Goal: Check status: Check status

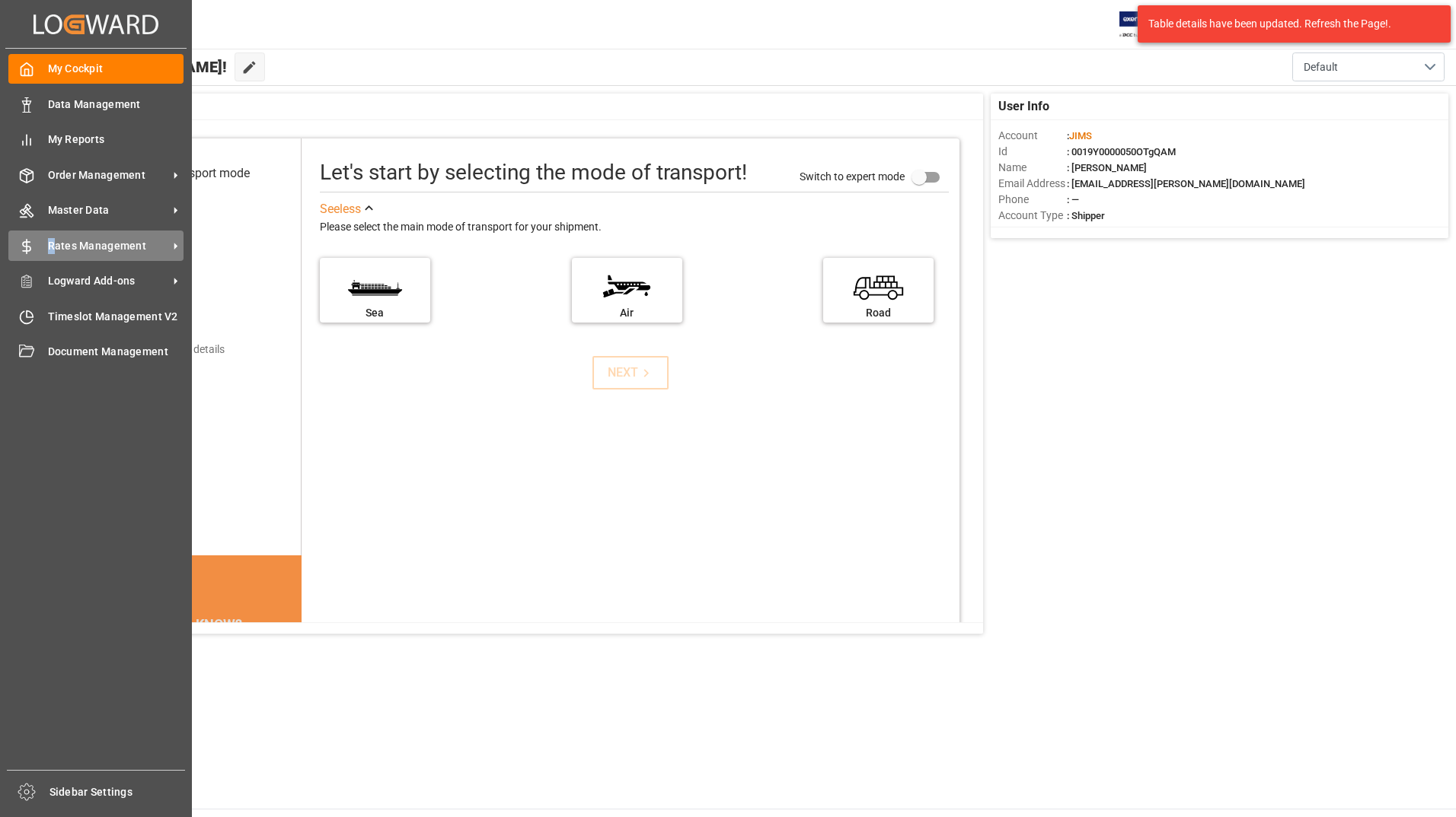
click at [52, 242] on span "Rates Management" at bounding box center [108, 246] width 121 height 16
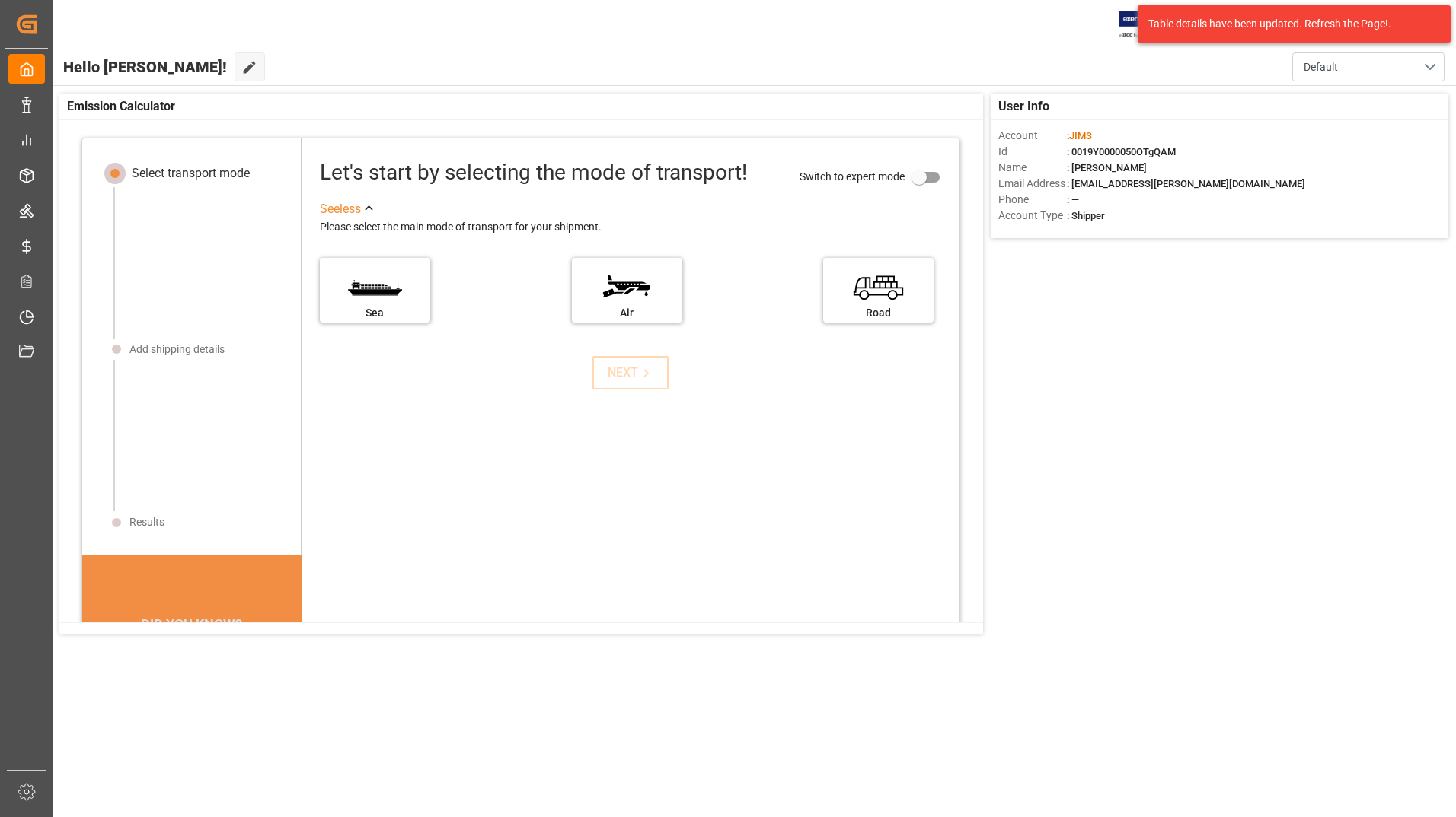
click at [527, 375] on div "NEXT" at bounding box center [630, 373] width 652 height 33
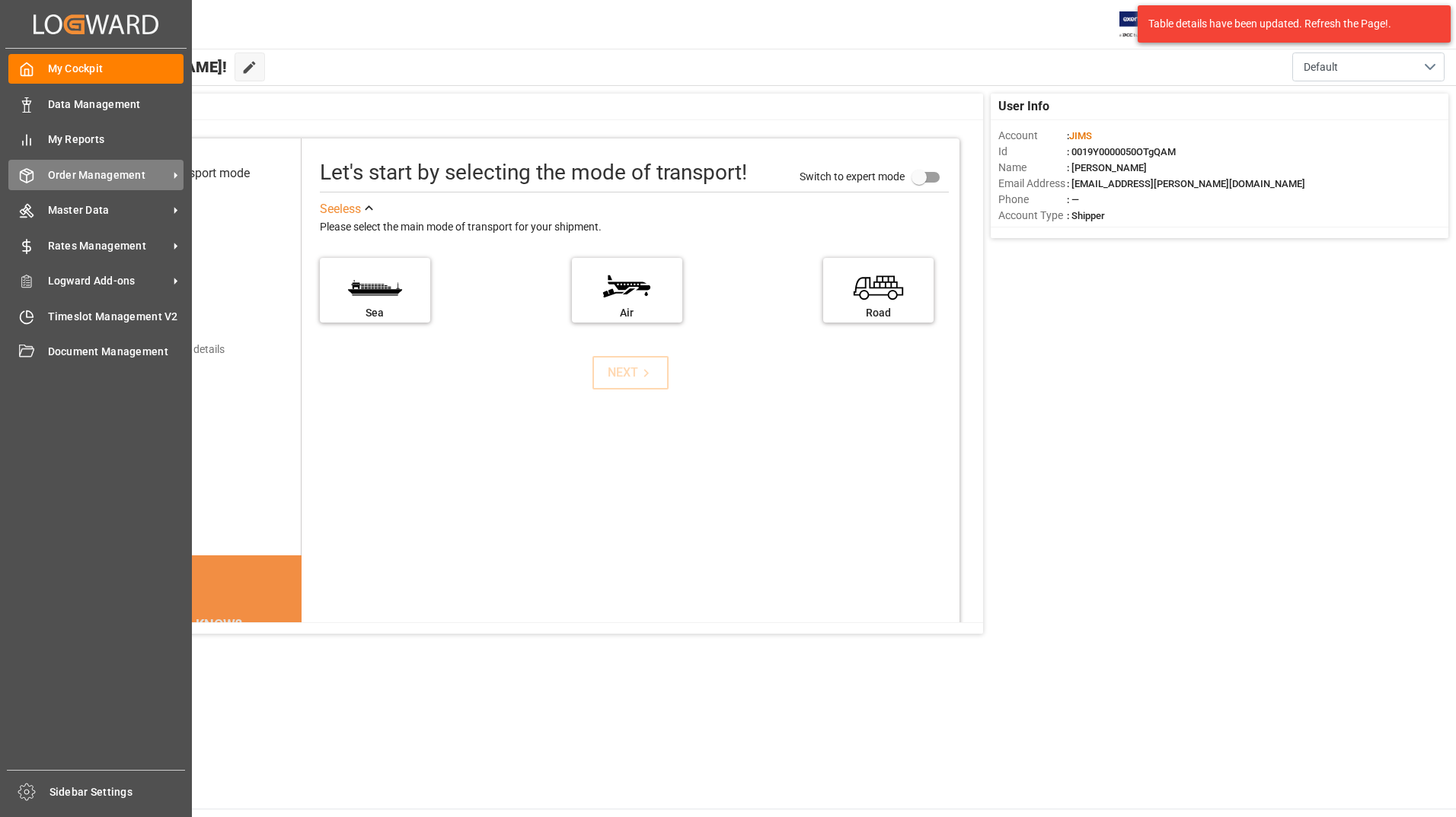
click at [111, 172] on span "Order Management" at bounding box center [108, 175] width 121 height 16
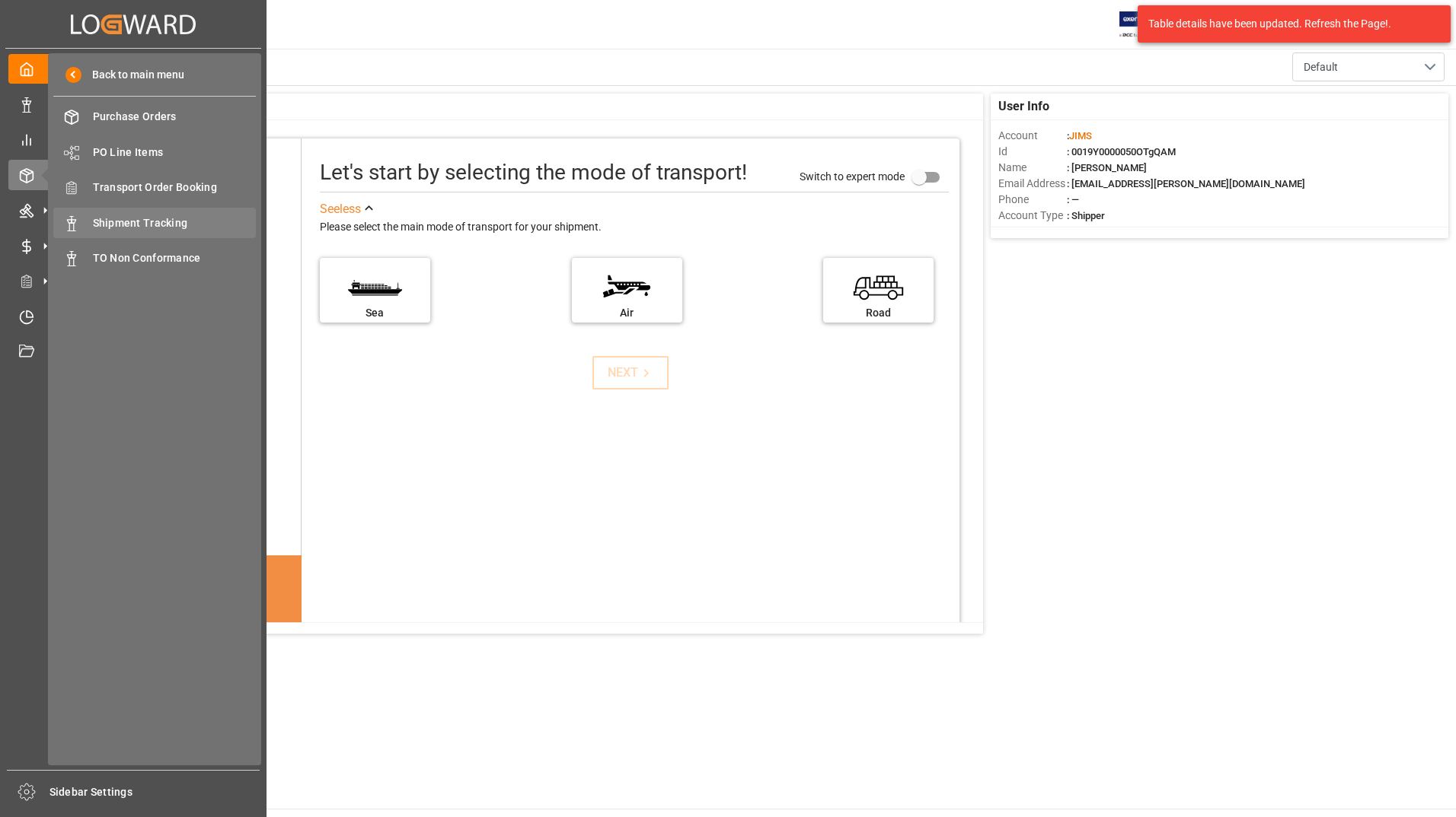
click at [225, 220] on span "Shipment Tracking" at bounding box center [175, 223] width 164 height 16
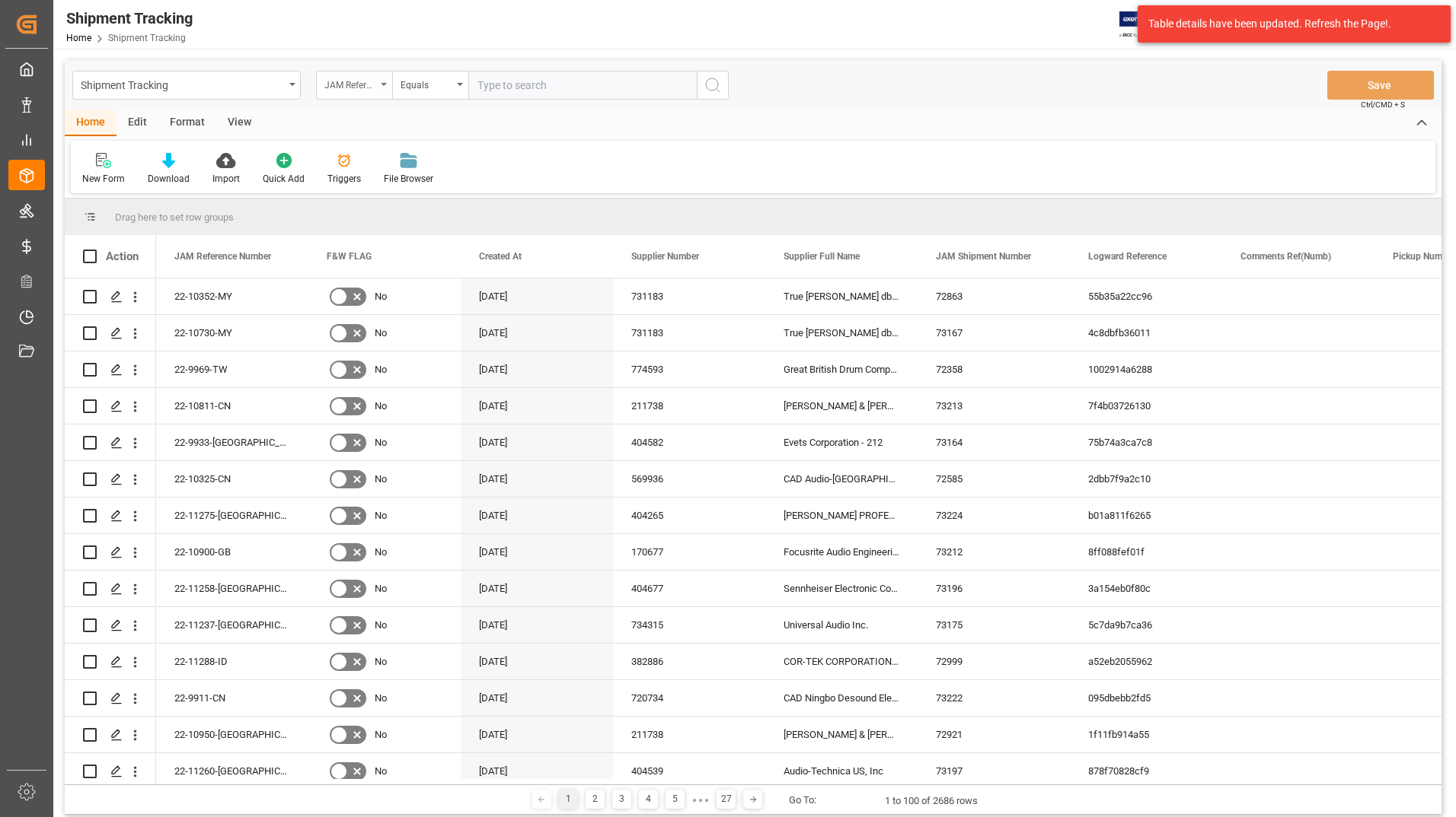
click at [379, 84] on div "JAM Reference Number" at bounding box center [354, 85] width 76 height 29
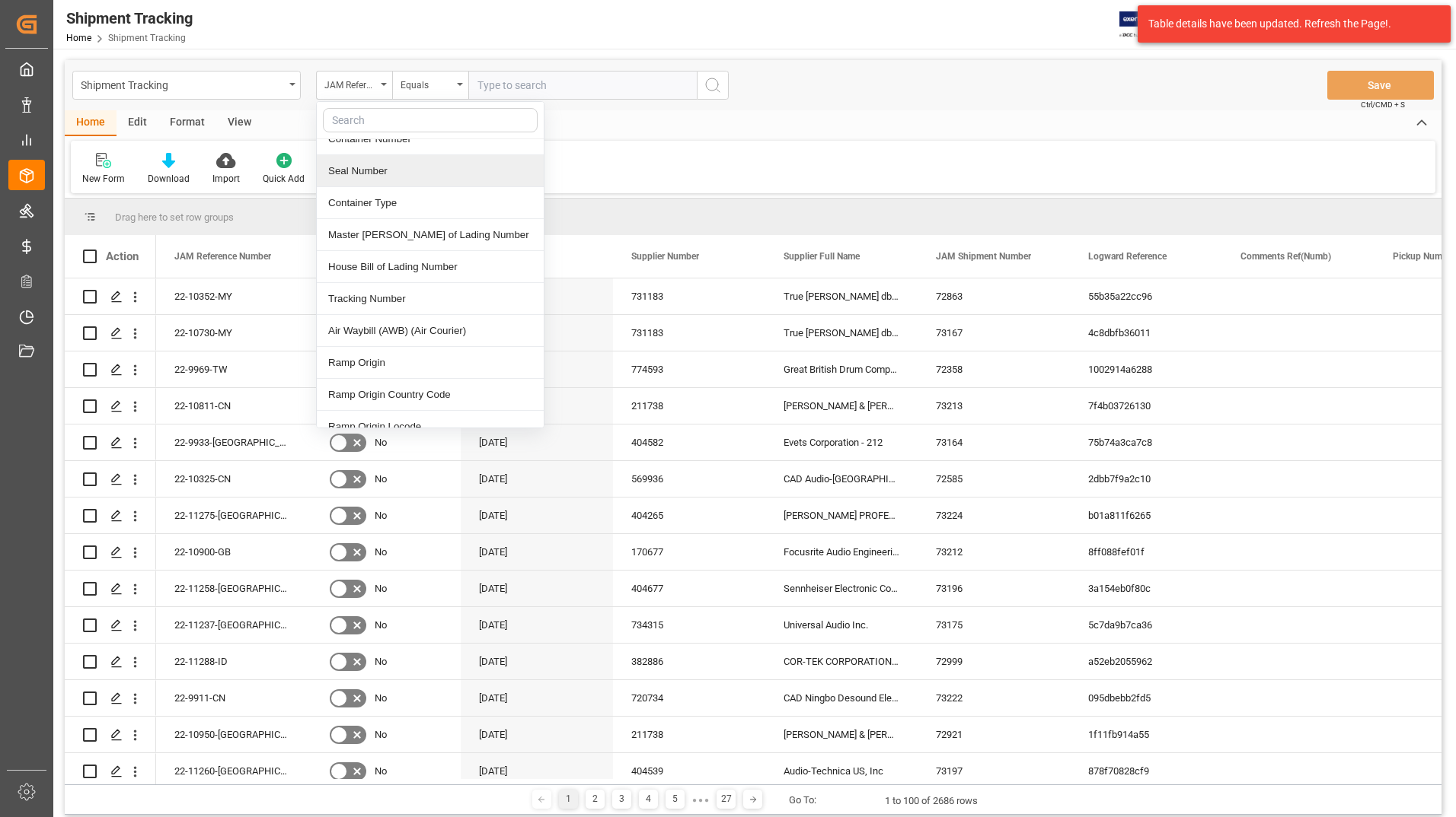
scroll to position [609, 0]
click at [381, 289] on div "Tracking Number" at bounding box center [430, 297] width 227 height 32
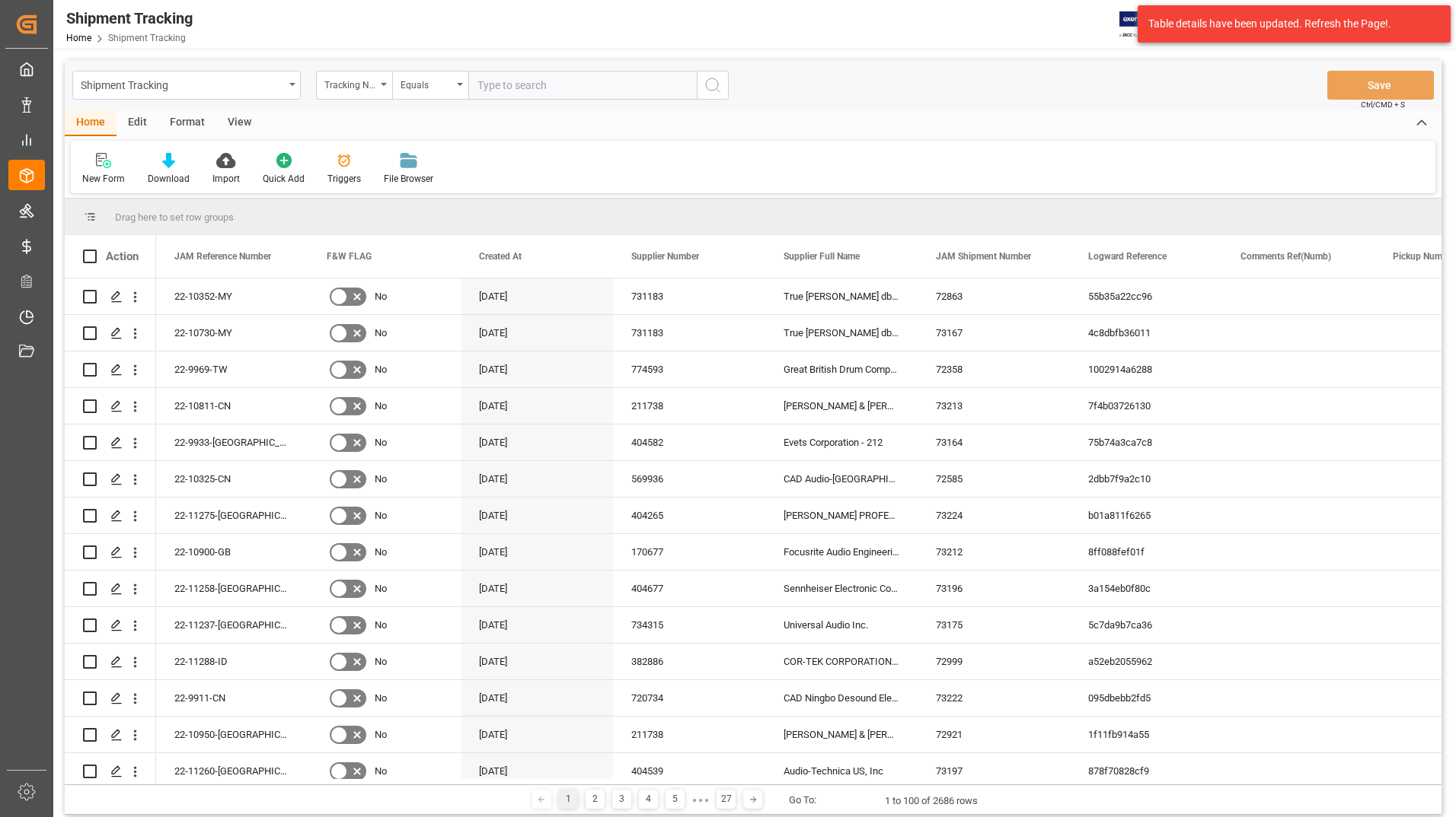
click at [532, 91] on input "text" at bounding box center [583, 85] width 229 height 29
type input "2451077786"
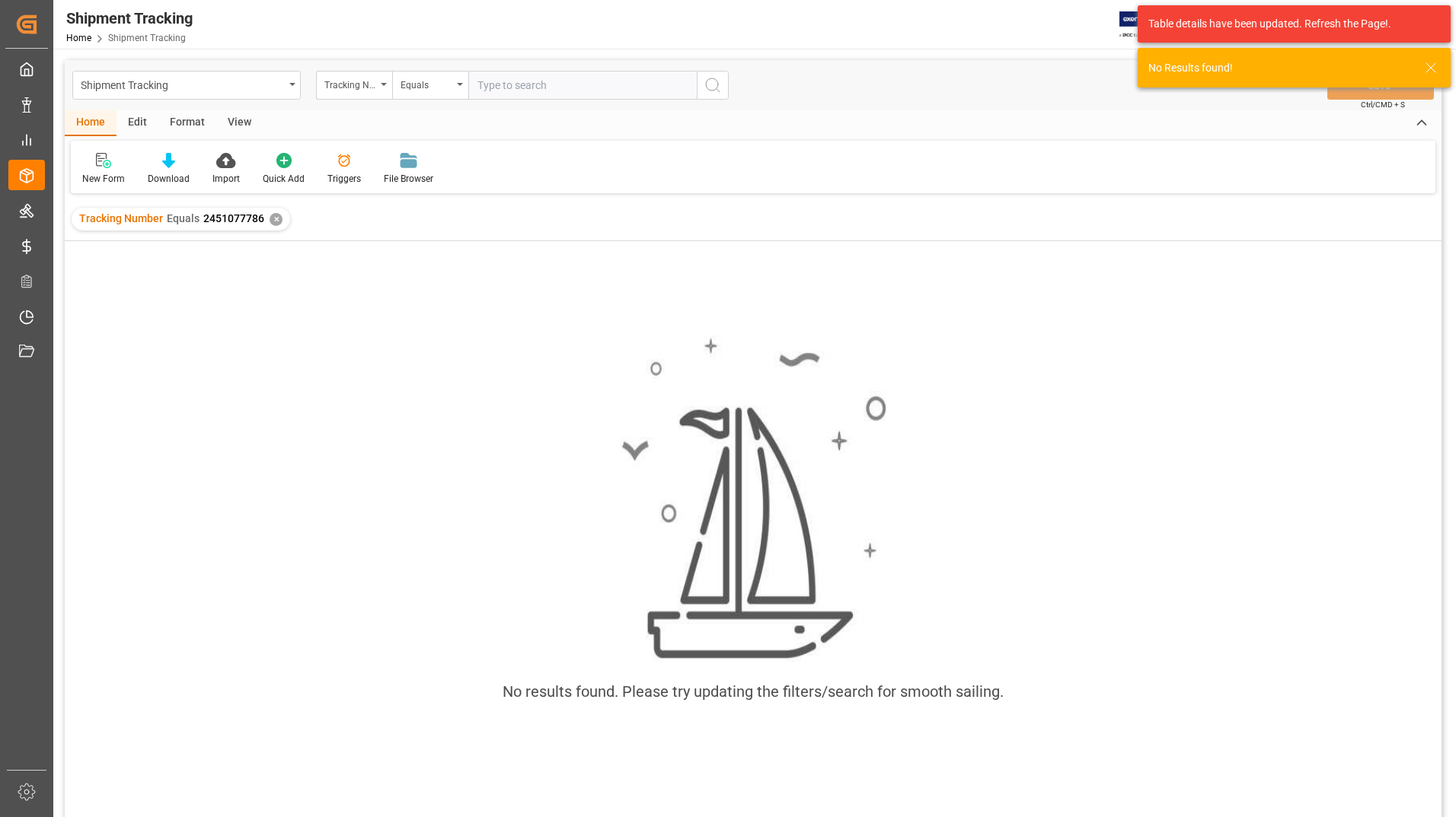
click at [277, 221] on div "✕" at bounding box center [276, 219] width 13 height 13
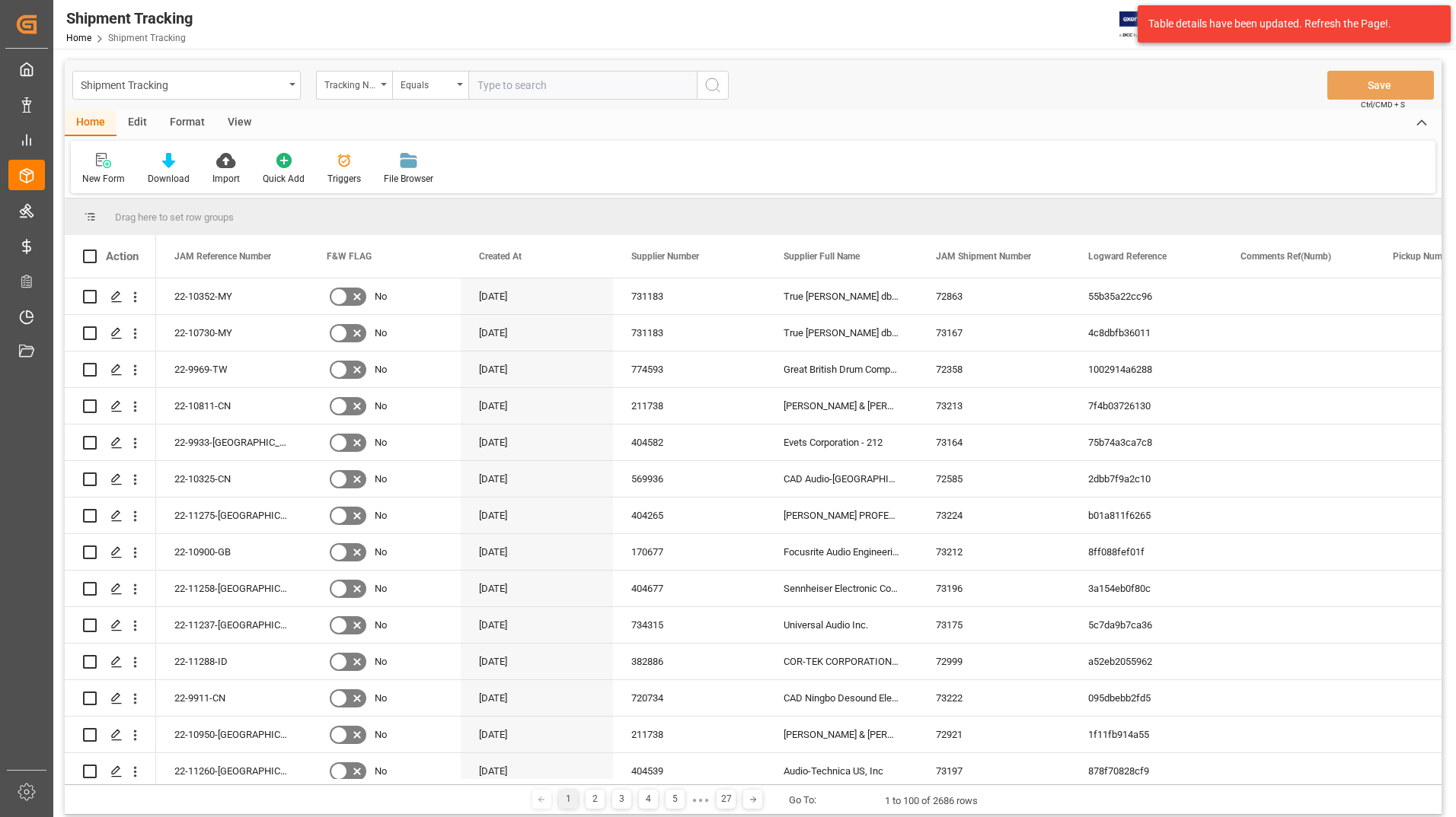
click at [503, 83] on input "text" at bounding box center [583, 85] width 229 height 29
type input "6910318590"
click at [713, 84] on icon "search button" at bounding box center [712, 85] width 18 height 18
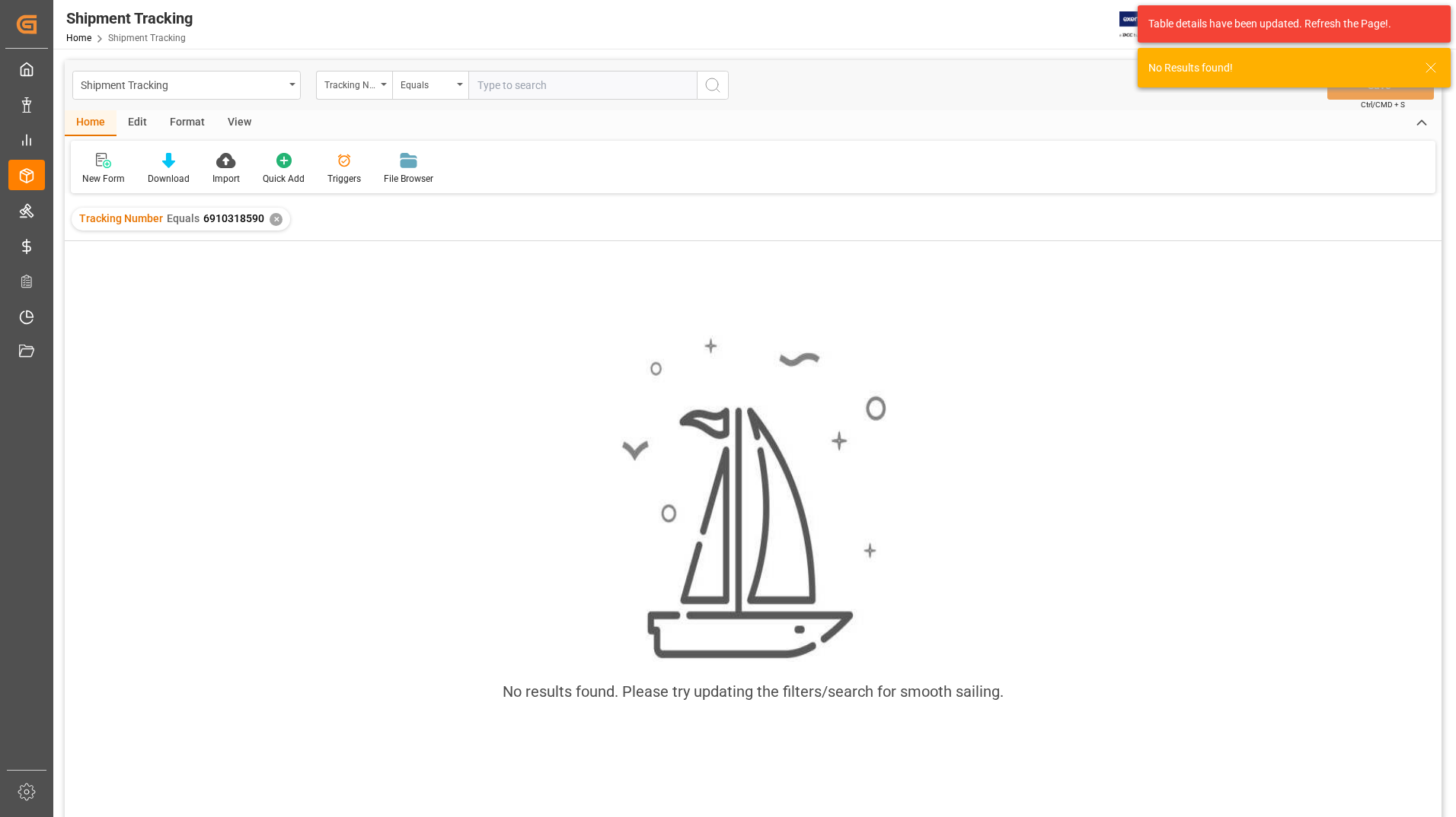
click at [272, 221] on div "✕" at bounding box center [276, 219] width 13 height 13
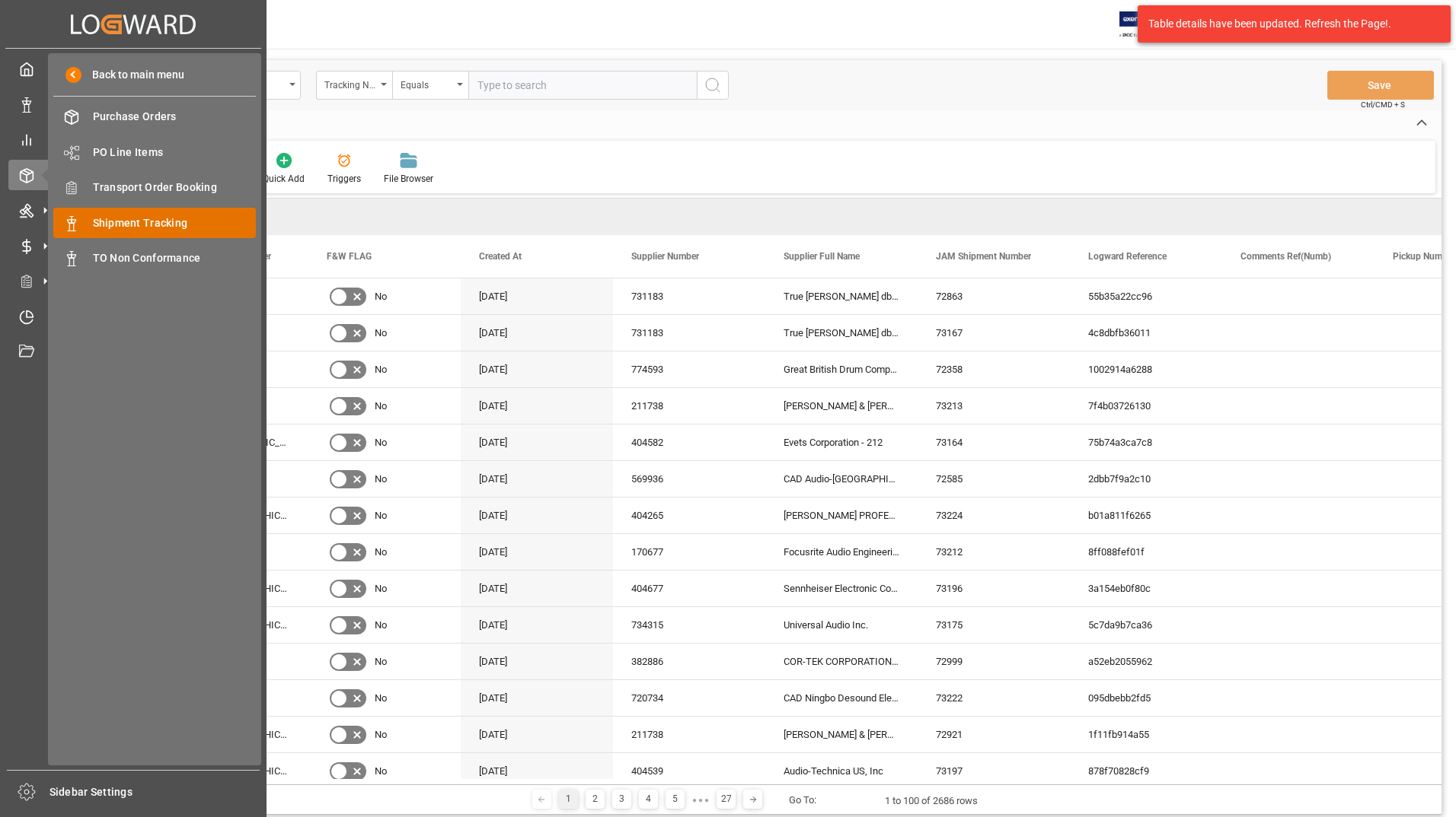
click at [125, 217] on span "Shipment Tracking" at bounding box center [175, 223] width 164 height 16
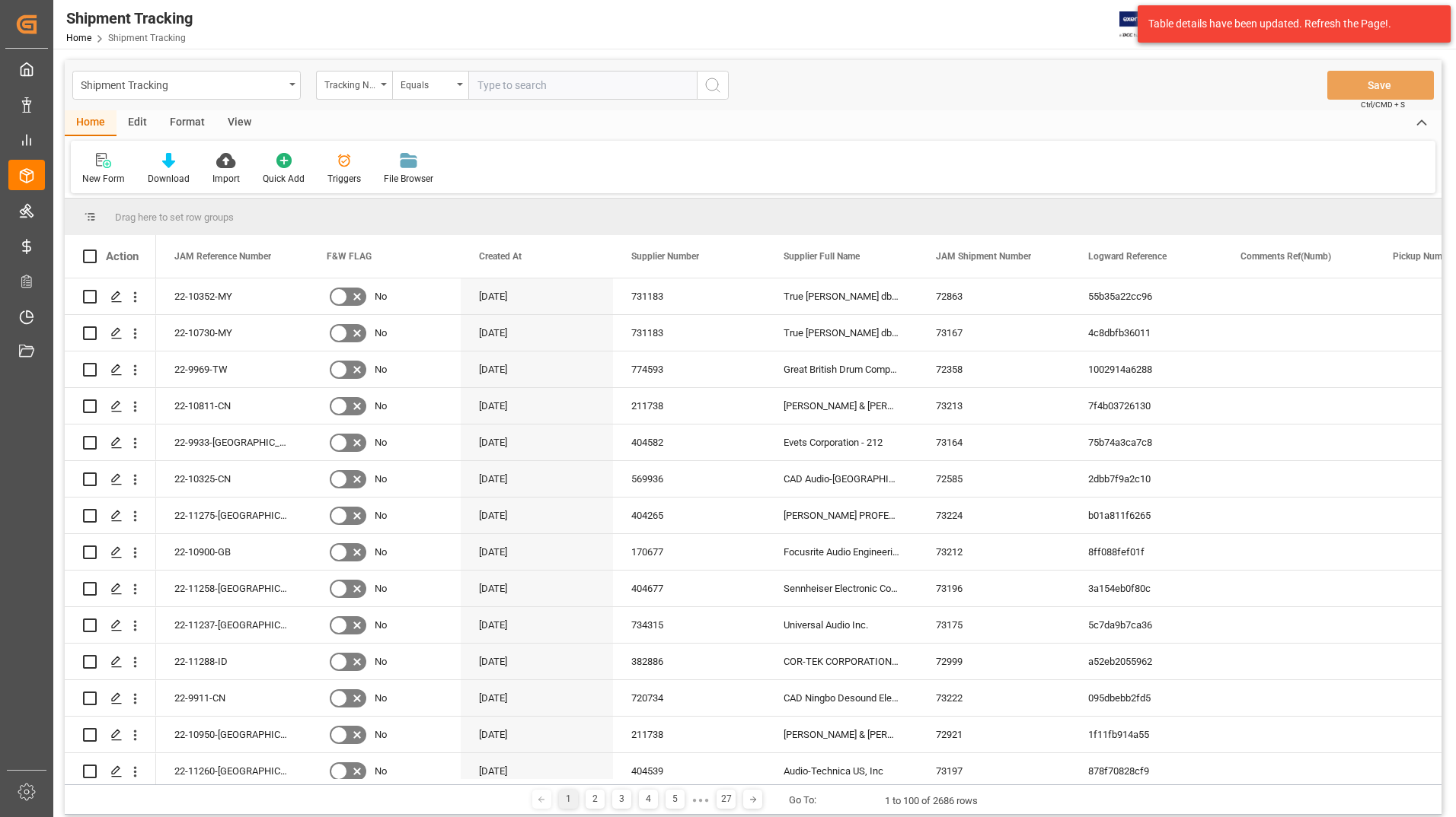
click at [498, 84] on input "text" at bounding box center [583, 85] width 229 height 29
paste input "6910318590"
type input "6910318590"
click at [717, 83] on icon "search button" at bounding box center [712, 85] width 18 height 18
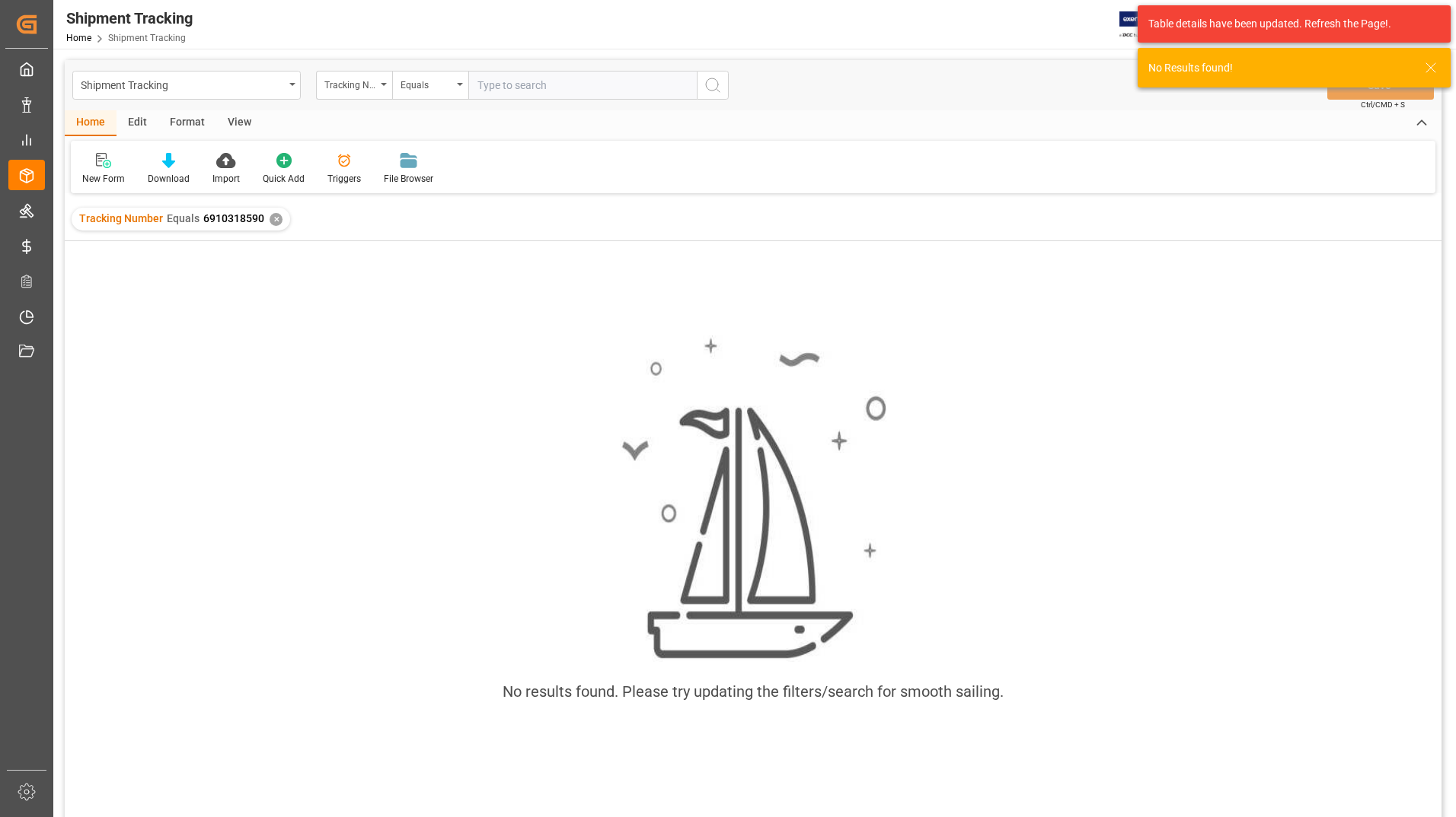
click at [278, 218] on div "✕" at bounding box center [276, 219] width 13 height 13
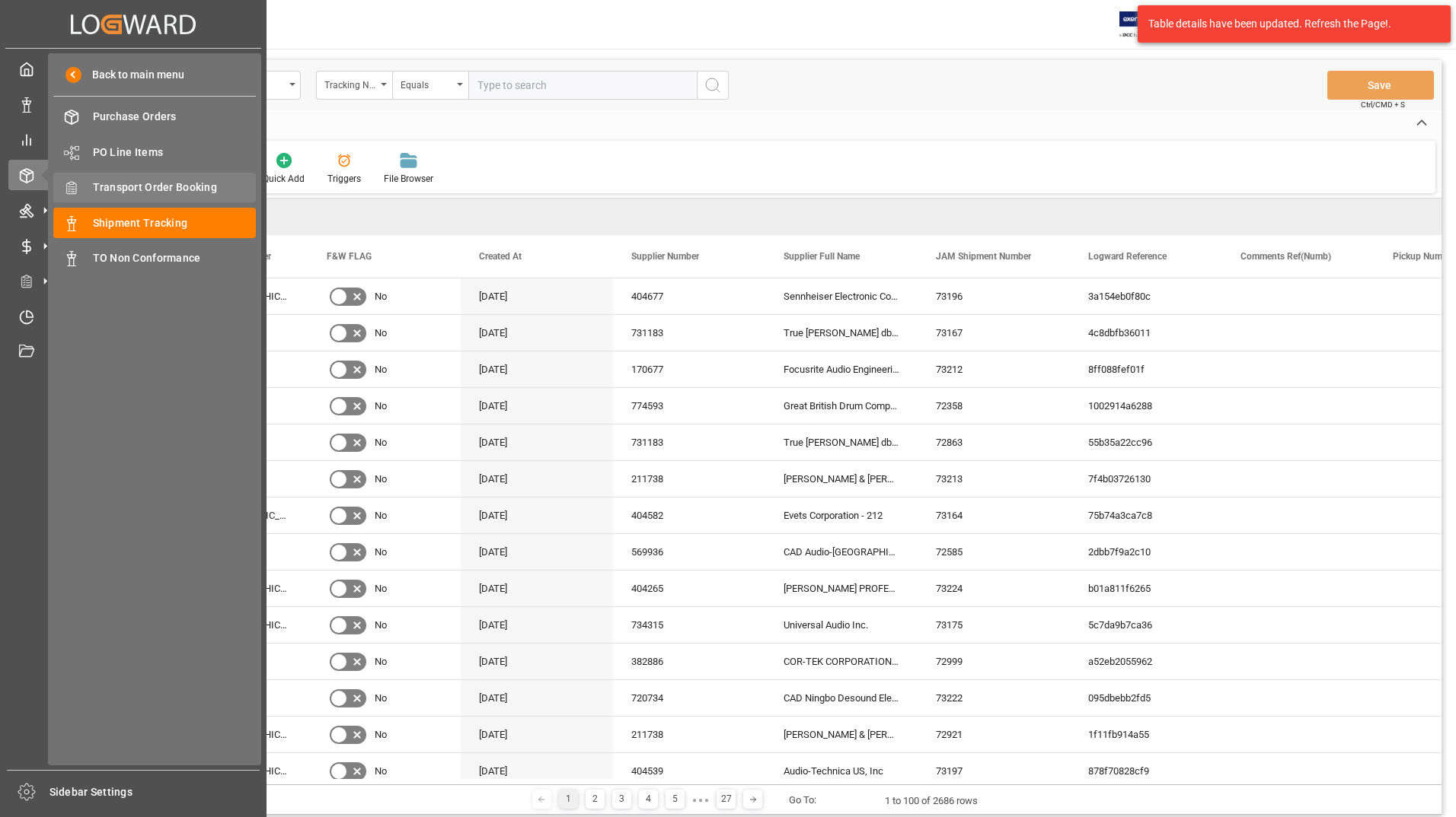
click at [155, 184] on span "Transport Order Booking" at bounding box center [175, 188] width 164 height 16
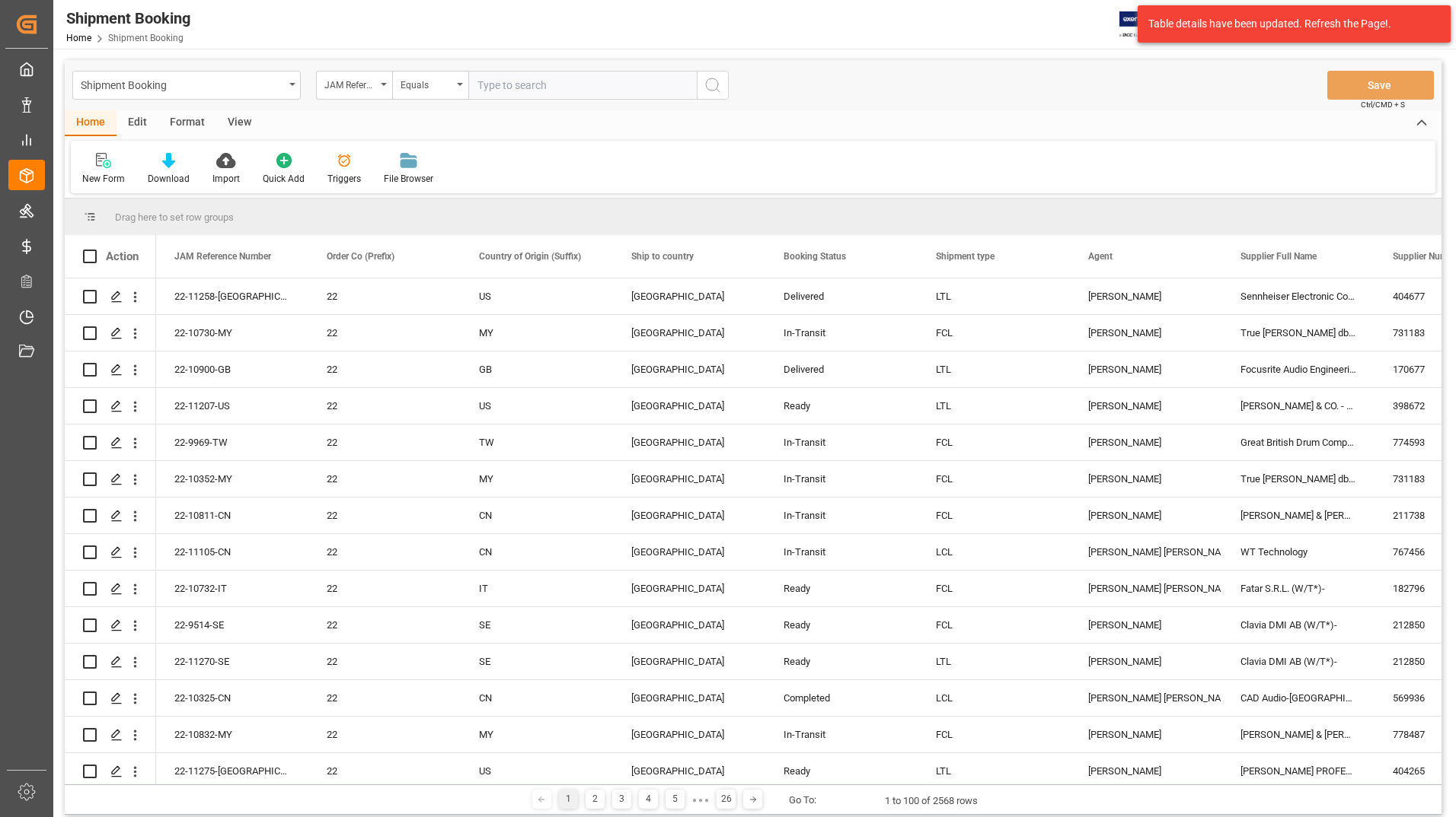
click at [507, 84] on input "text" at bounding box center [583, 85] width 229 height 29
type input "22-9969-tw"
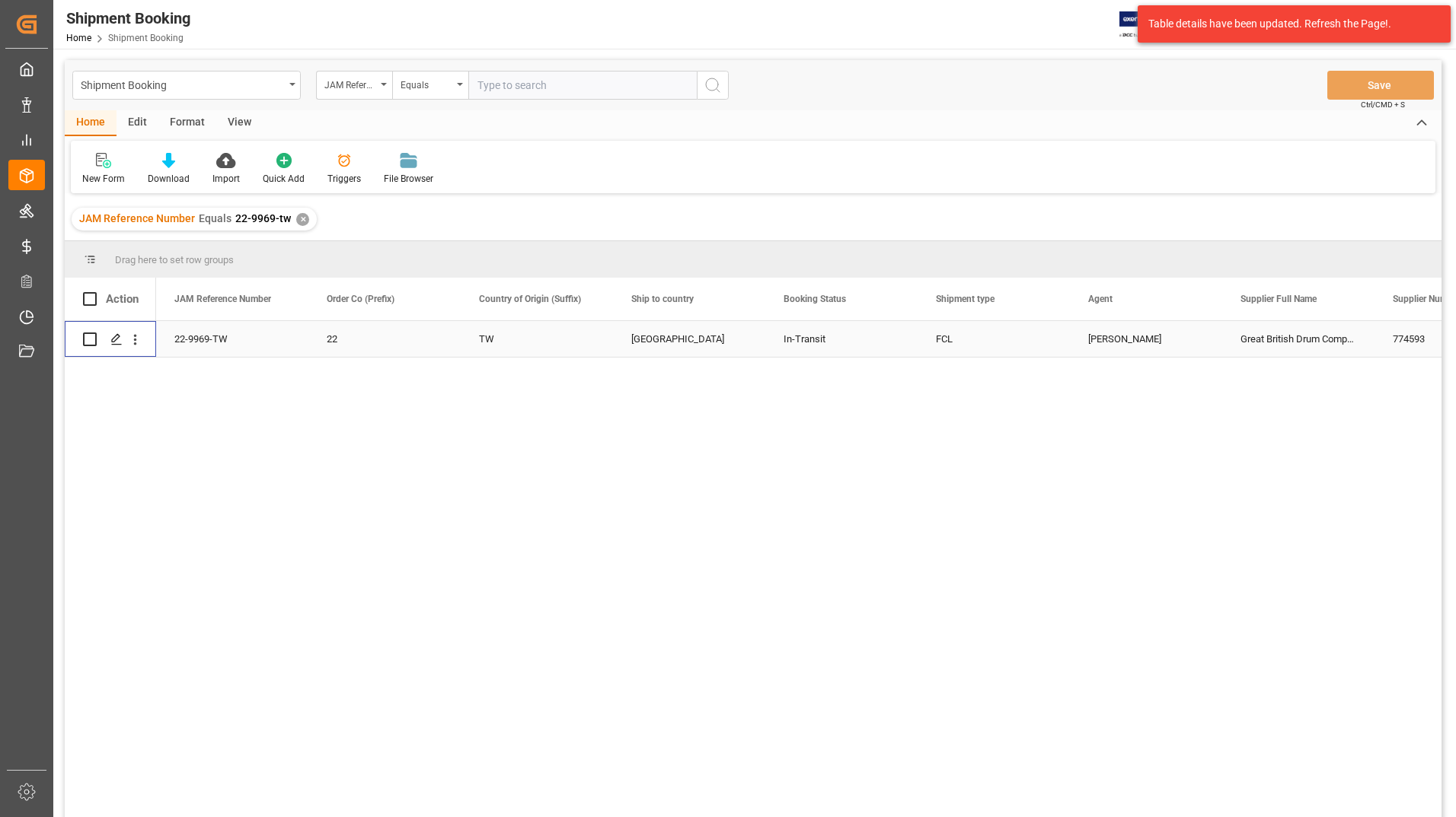
click at [89, 336] on input "Press Space to toggle row selection (unchecked)" at bounding box center [89, 339] width 13 height 13
checkbox input "true"
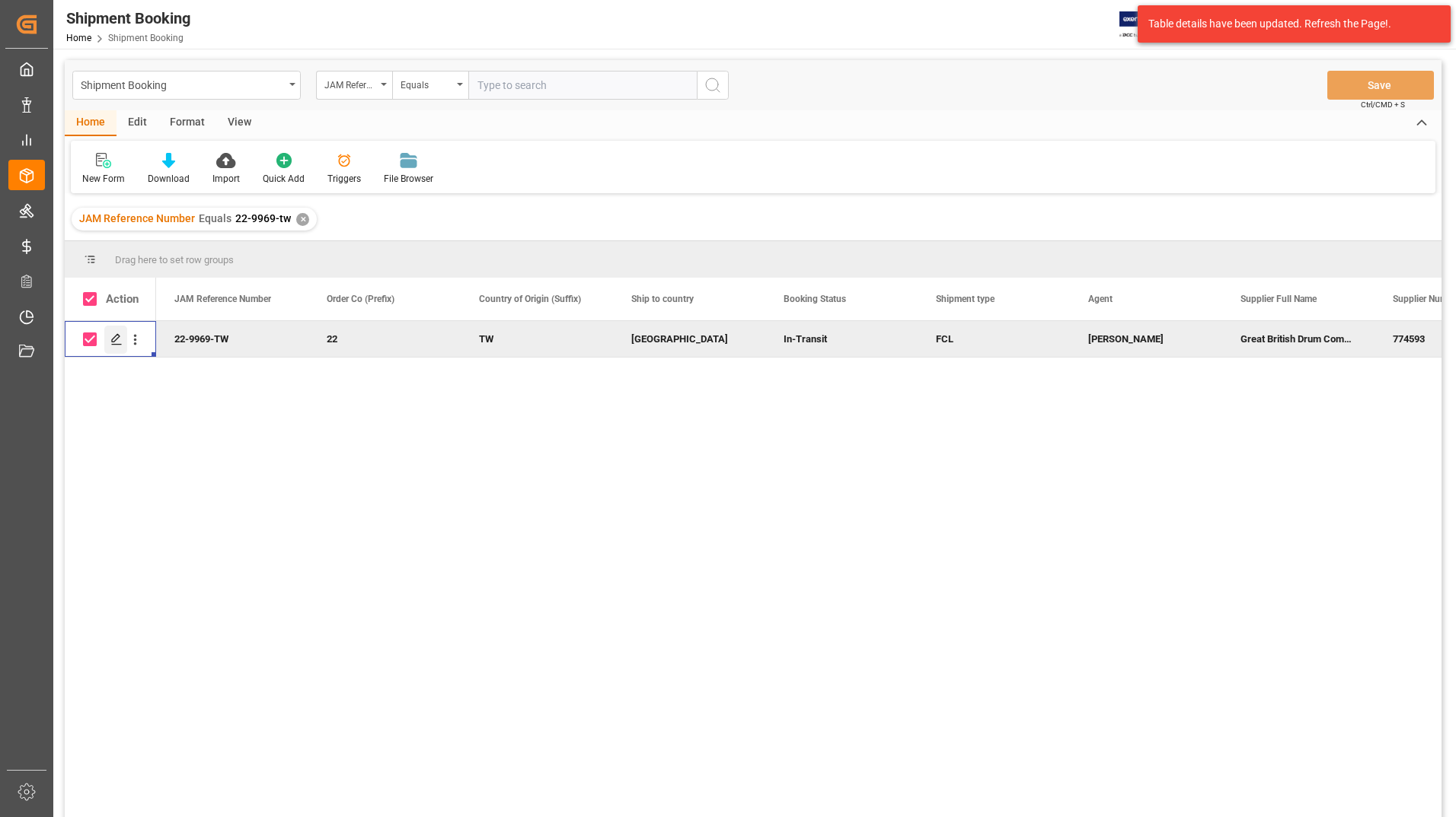
click at [110, 336] on div "Press SPACE to deselect this row." at bounding box center [115, 340] width 23 height 28
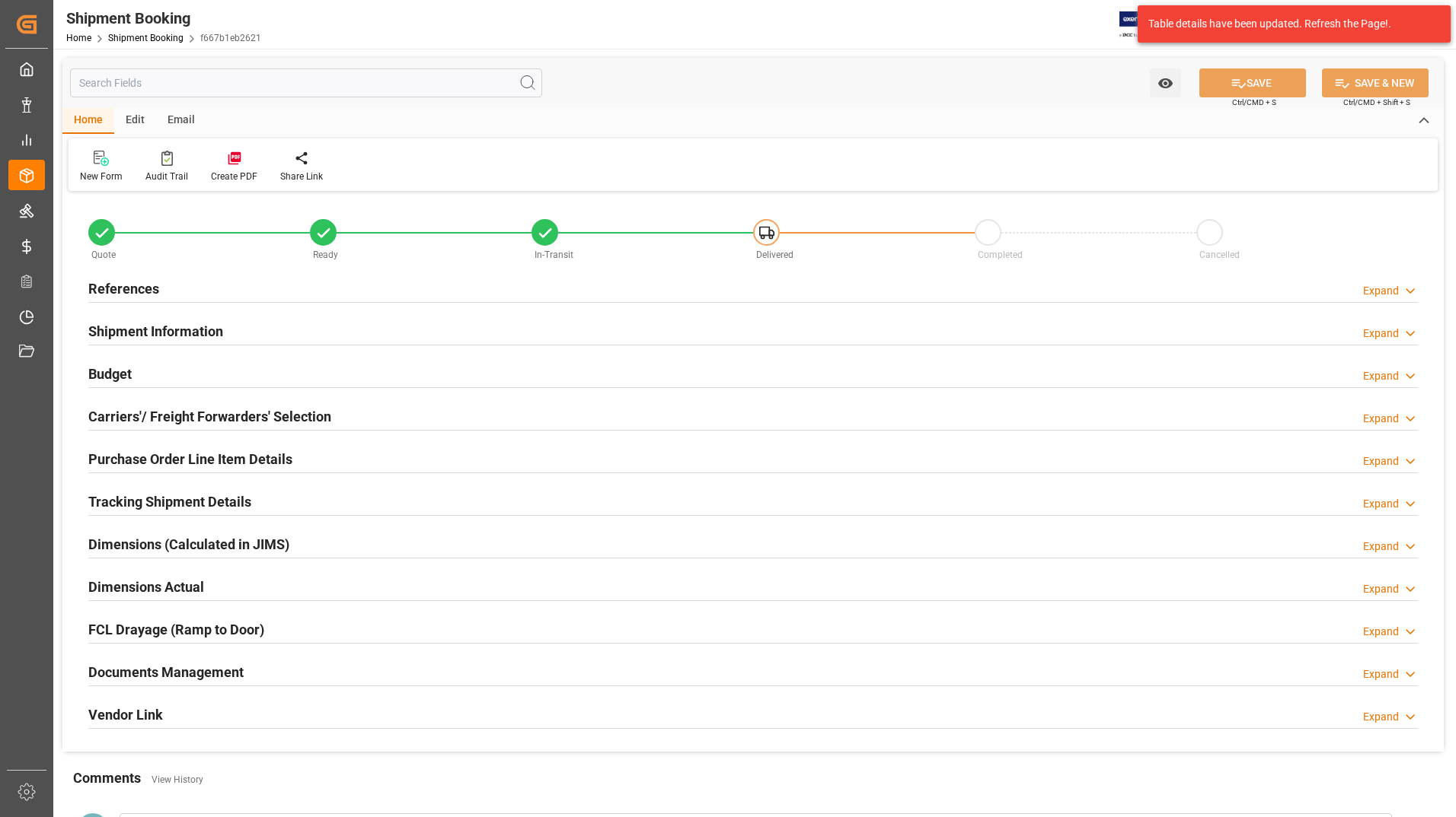
type input "15"
click at [152, 453] on h2 "Purchase Order Line Item Details" at bounding box center [190, 459] width 204 height 20
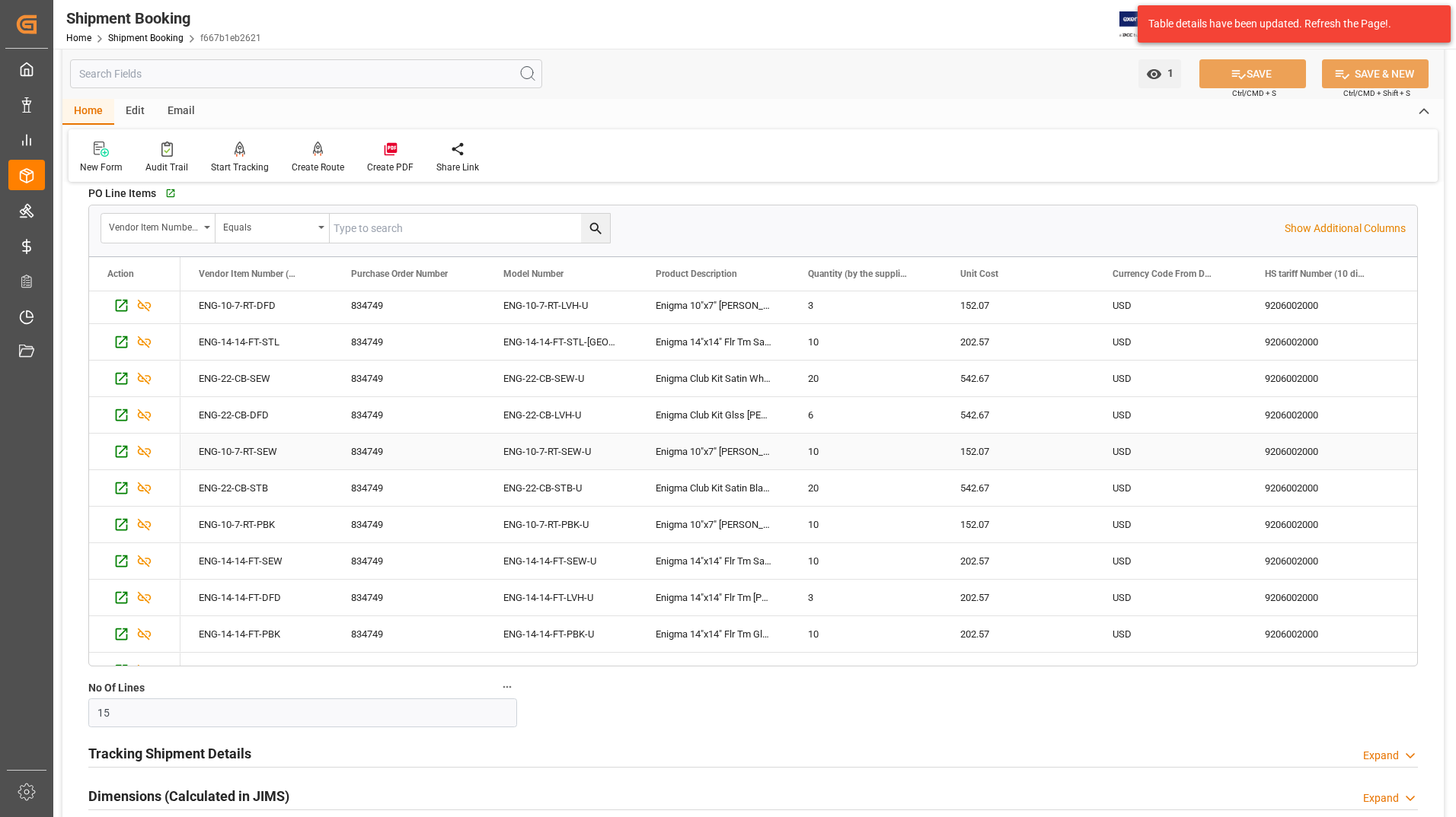
scroll to position [173, 0]
